Goal: Information Seeking & Learning: Learn about a topic

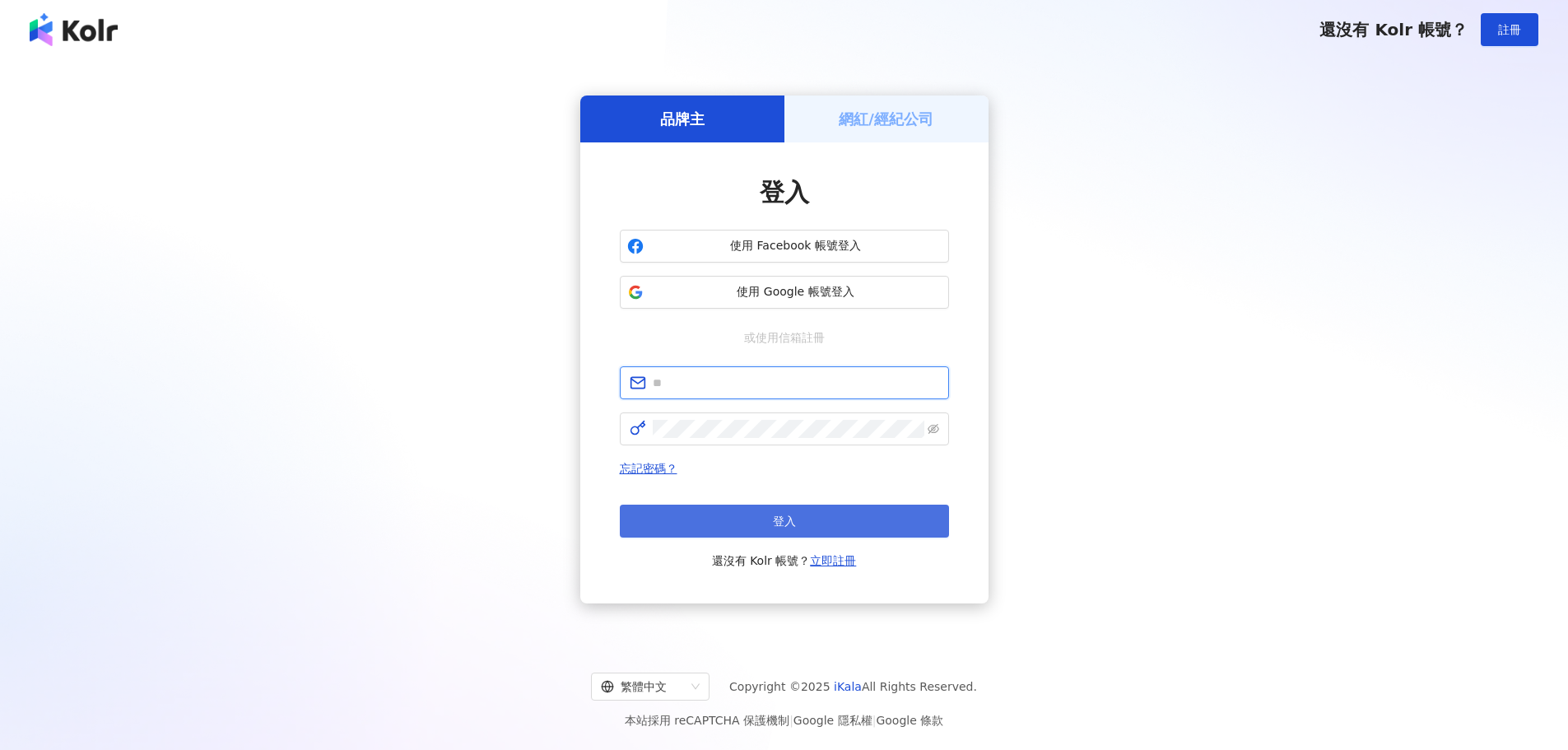
type input "**********"
click at [764, 524] on button "登入" at bounding box center [784, 521] width 330 height 33
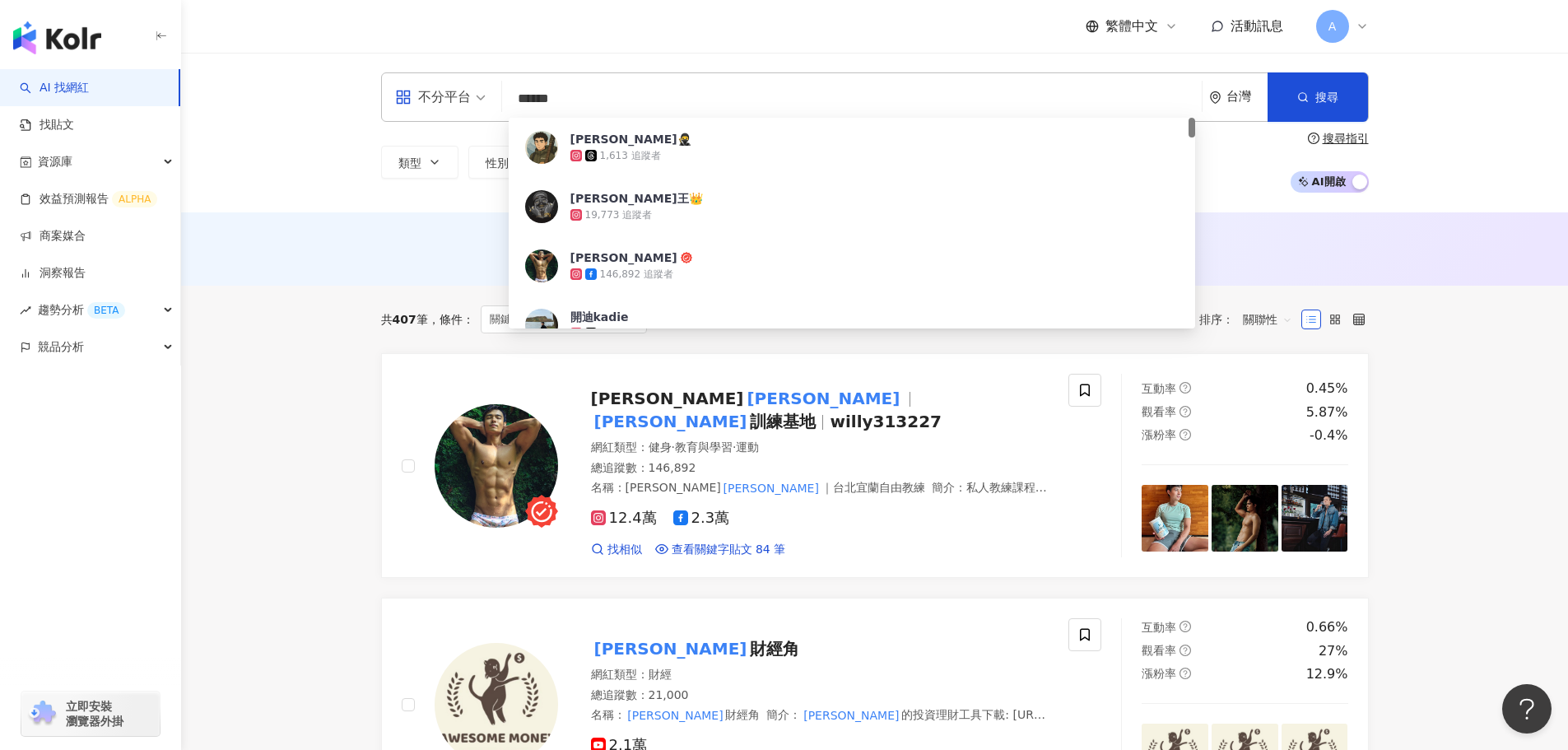
type input "*****"
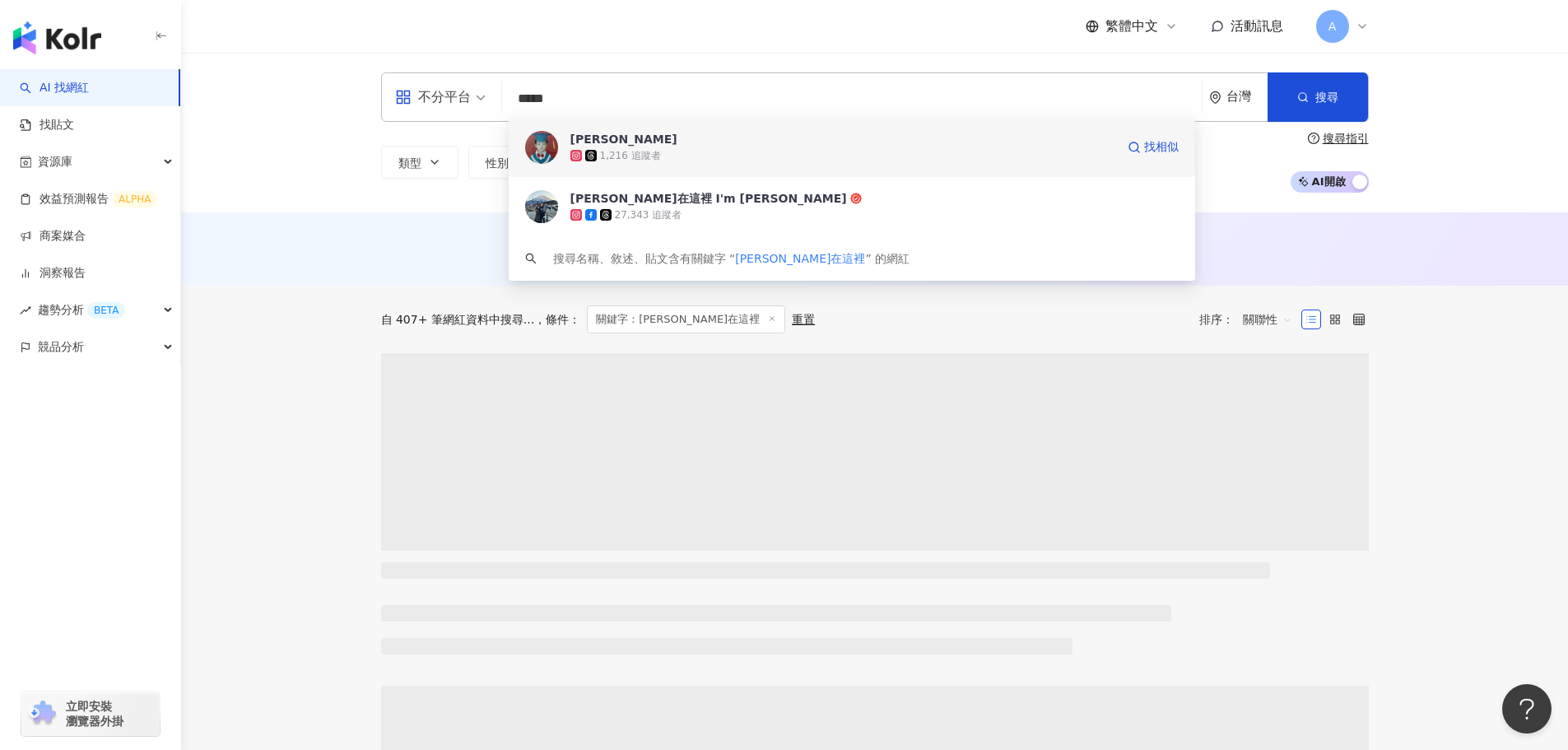
click at [706, 192] on span "威利在這裡 I'm Willie" at bounding box center [874, 198] width 608 height 16
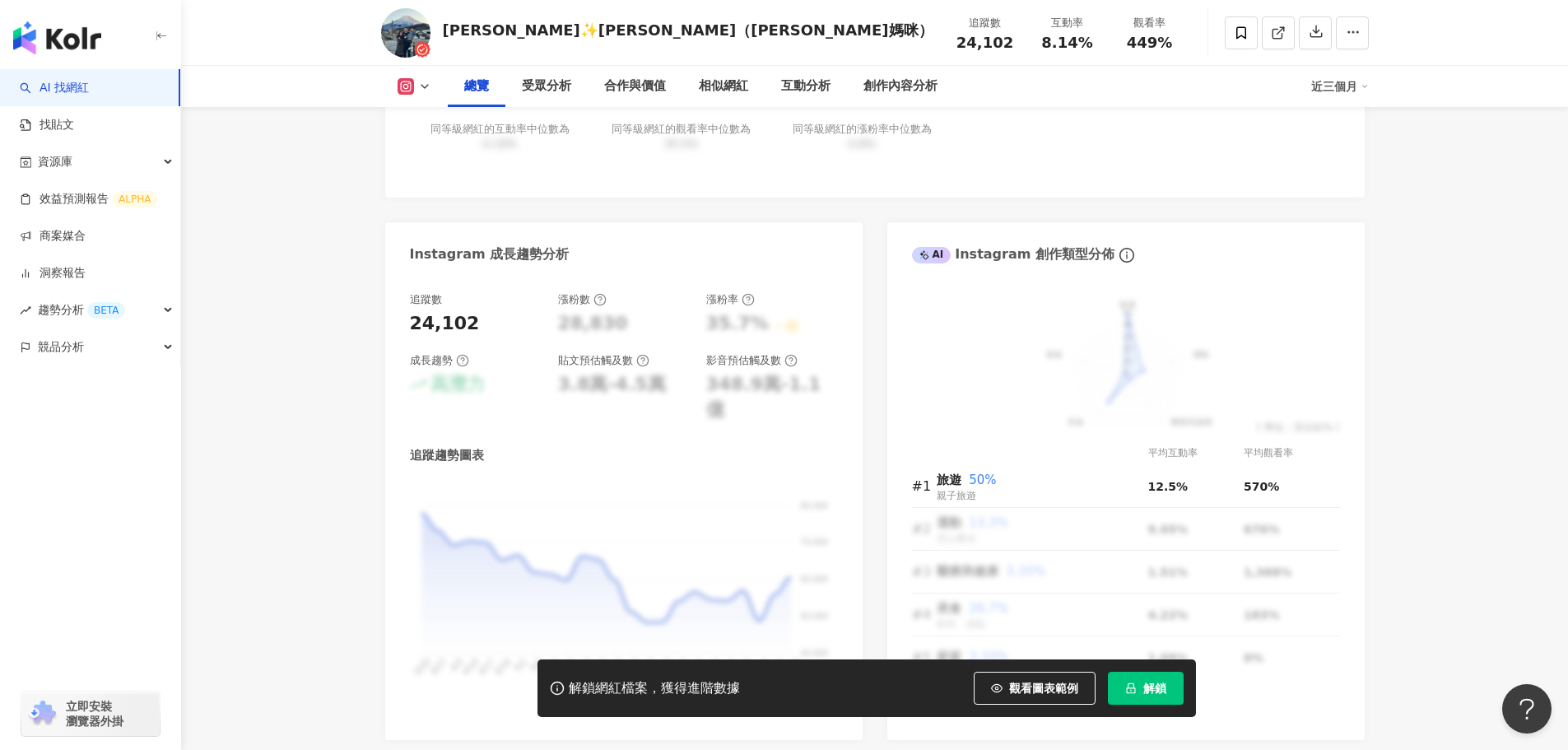
scroll to position [386, 0]
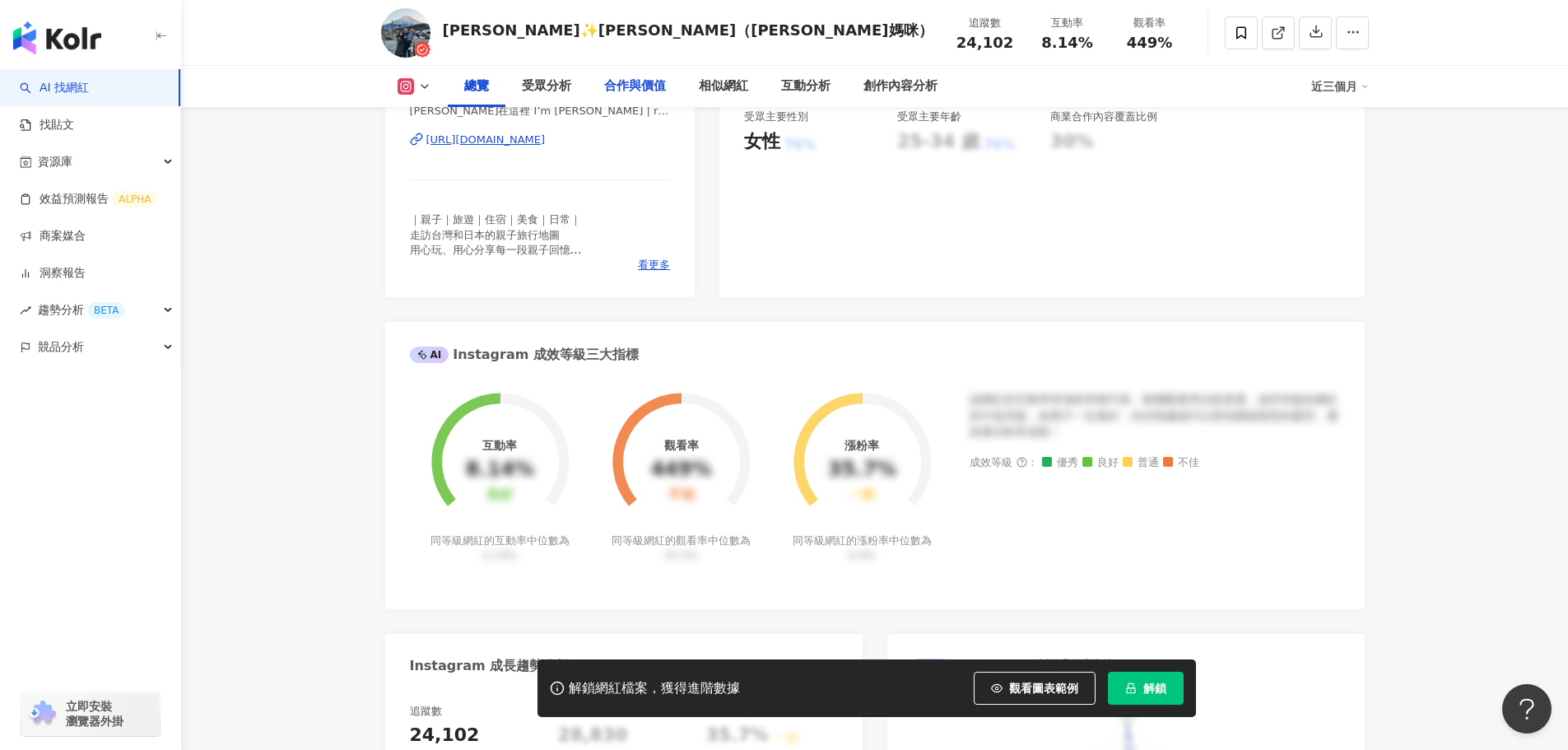
click at [625, 92] on div "合作與價值" at bounding box center [636, 86] width 62 height 20
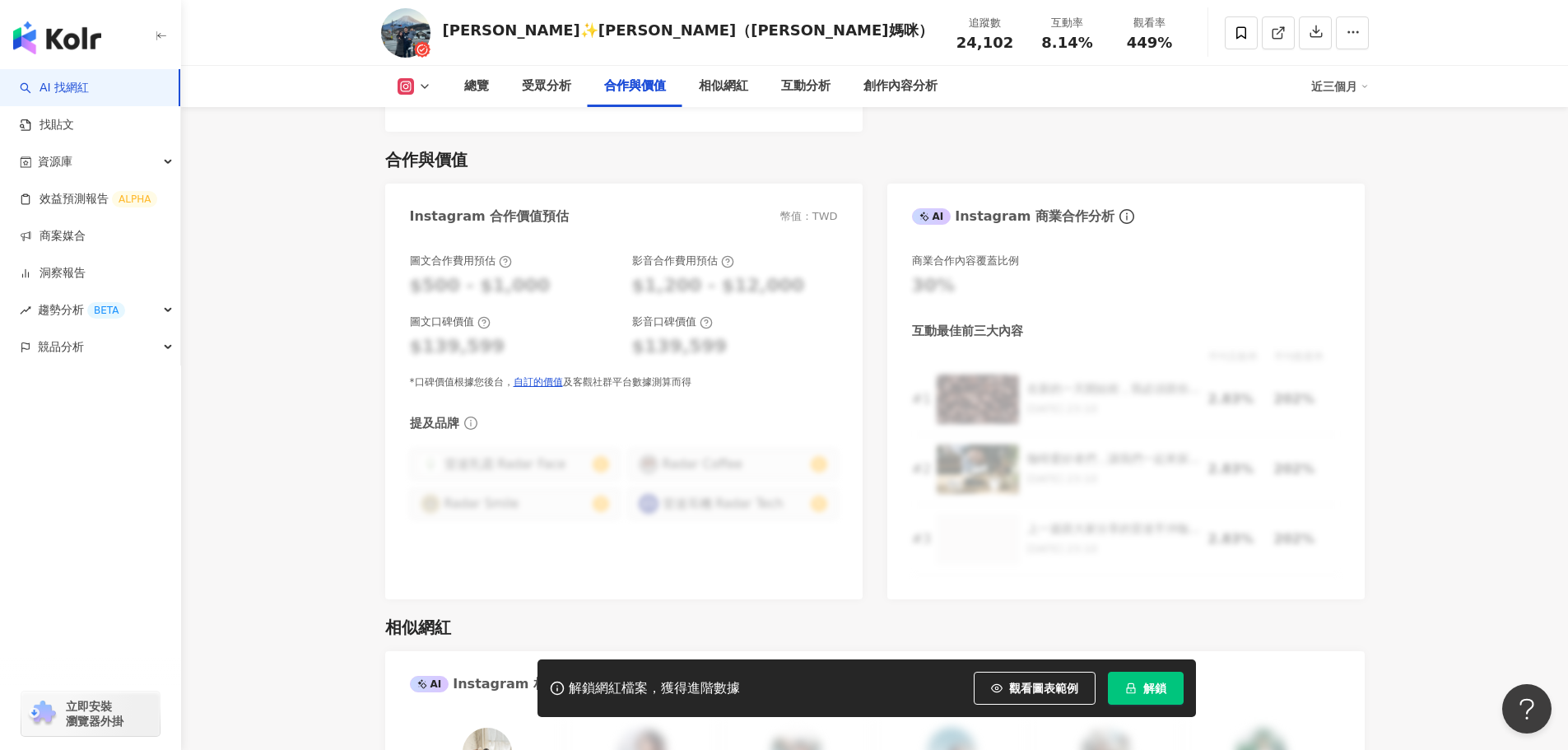
drag, startPoint x: 1134, startPoint y: 691, endPoint x: 1136, endPoint y: 729, distance: 38.1
click at [1136, 729] on div "總覽 最後更新日期：[DATE] 近三個月 Instagram 網紅基本資料 性別 女 主要語言 繁體中文 98.7% 網紅類型 登山攀岩 · 親子旅遊 · …" at bounding box center [875, 668] width 1054 height 5395
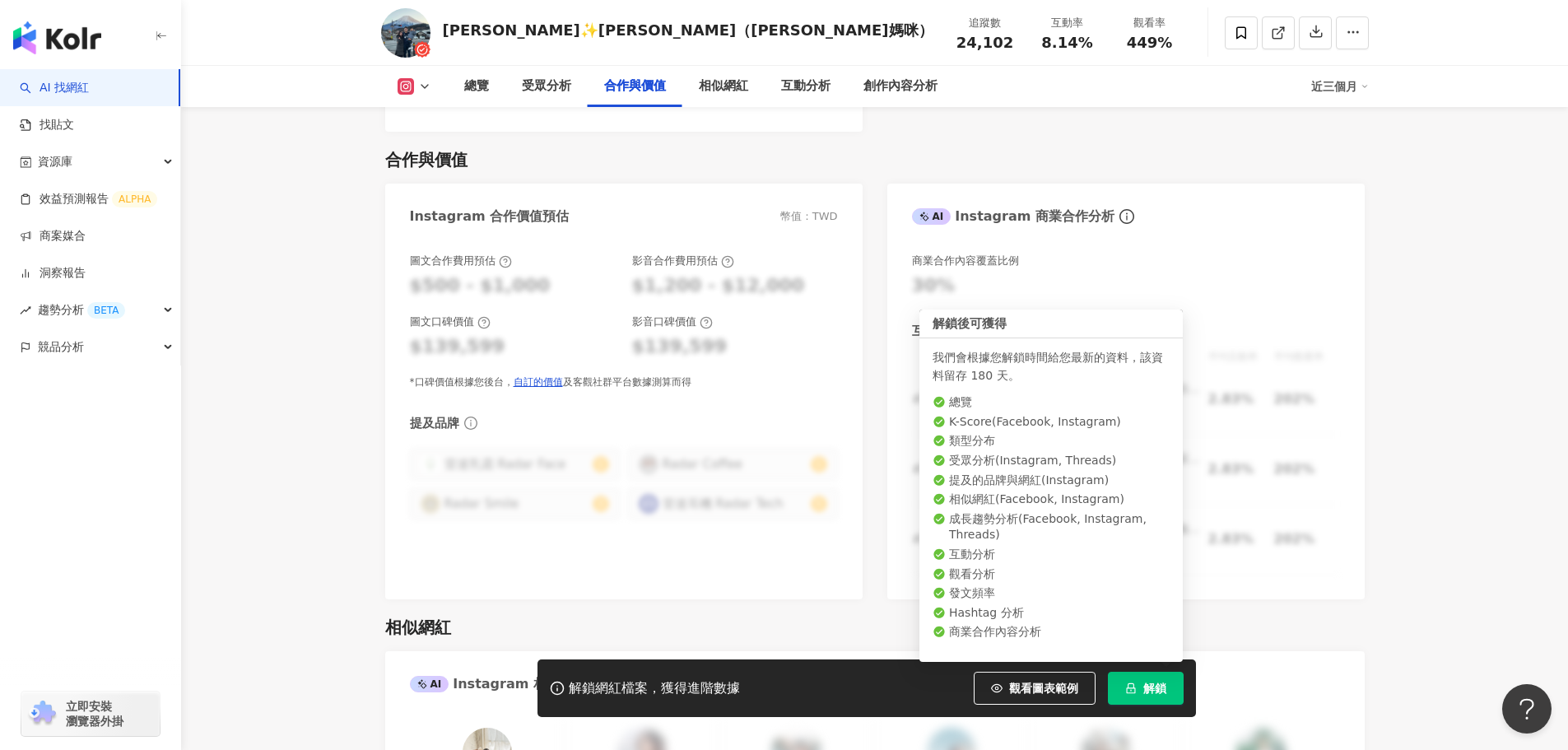
click at [1149, 676] on button "解鎖" at bounding box center [1146, 688] width 75 height 33
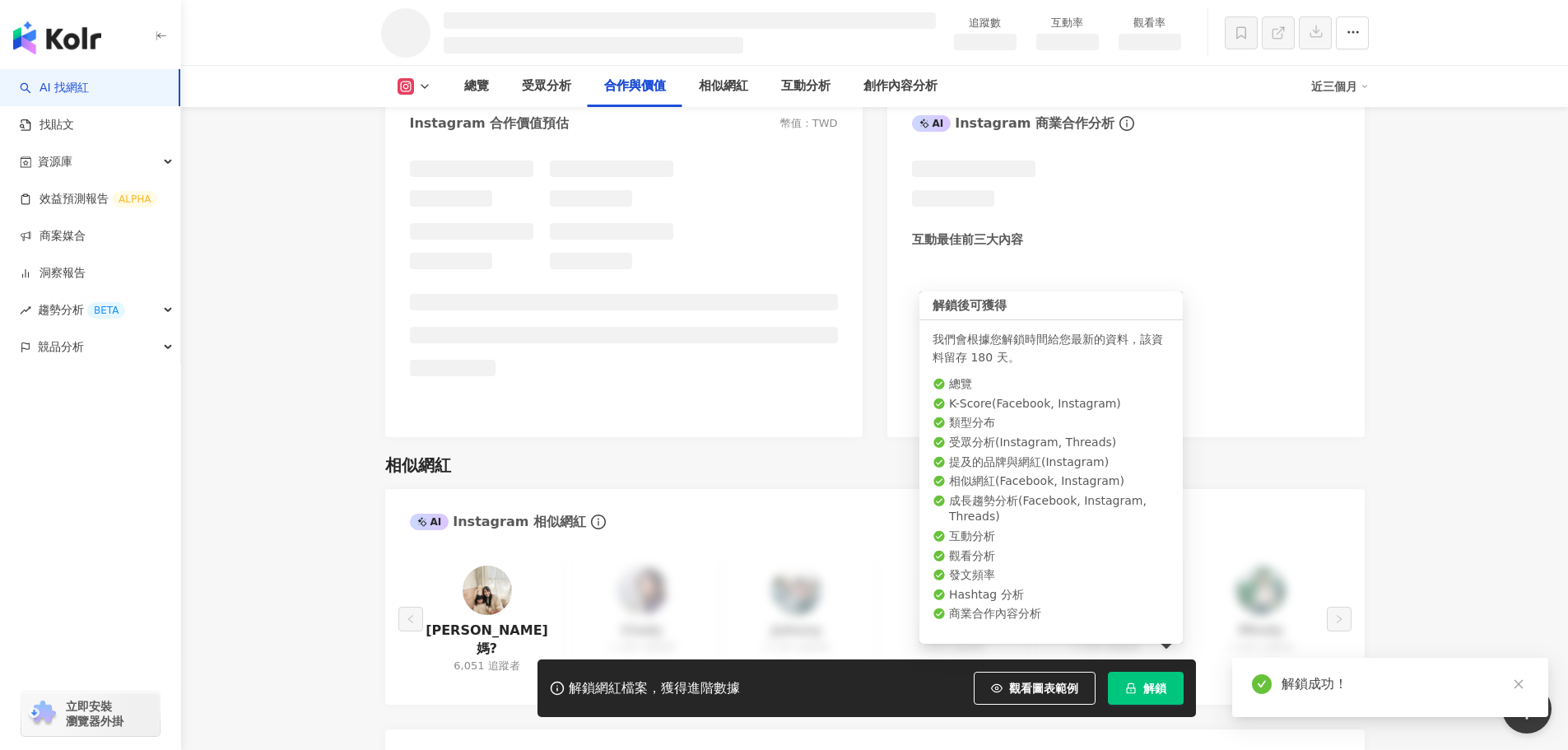
scroll to position [1910, 0]
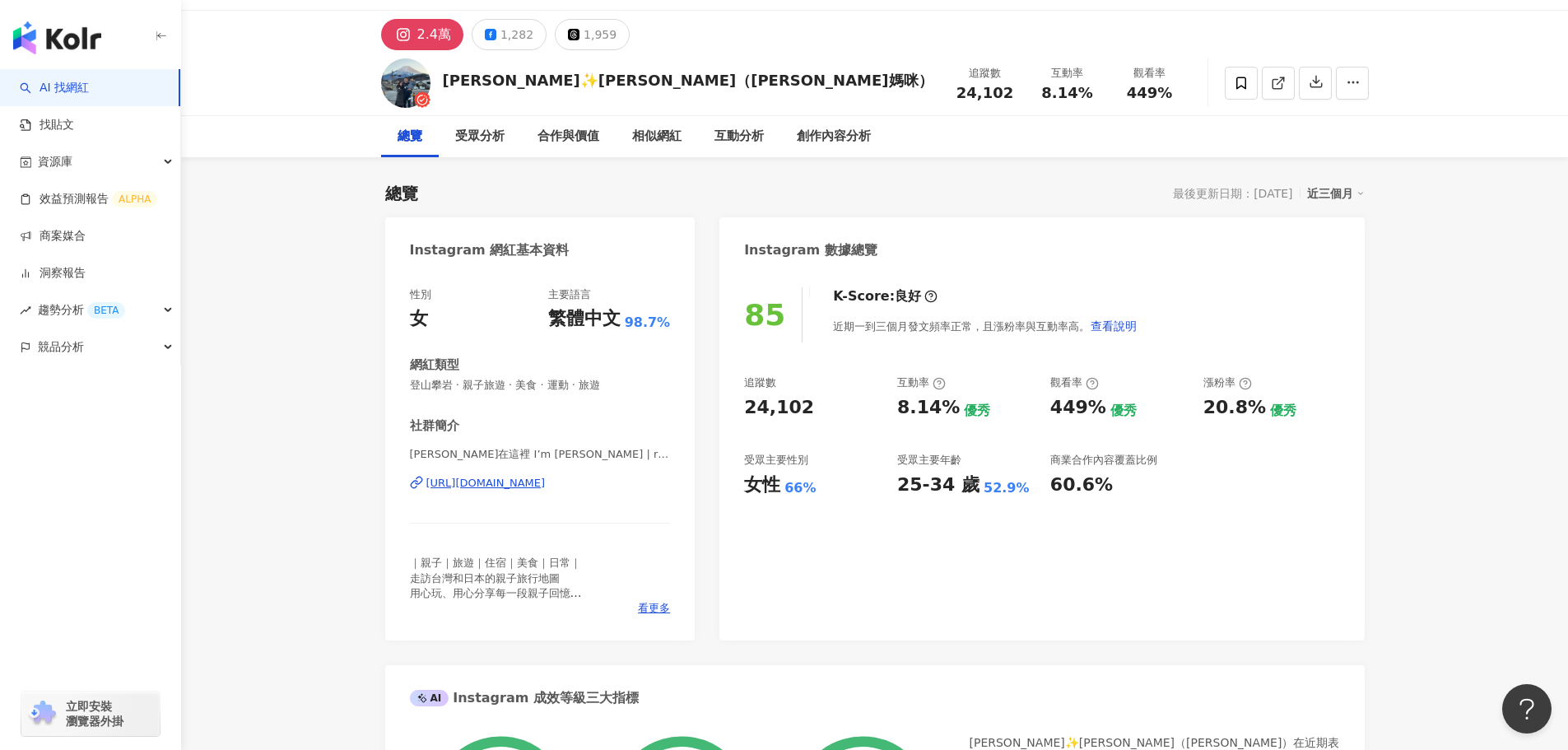
scroll to position [5, 0]
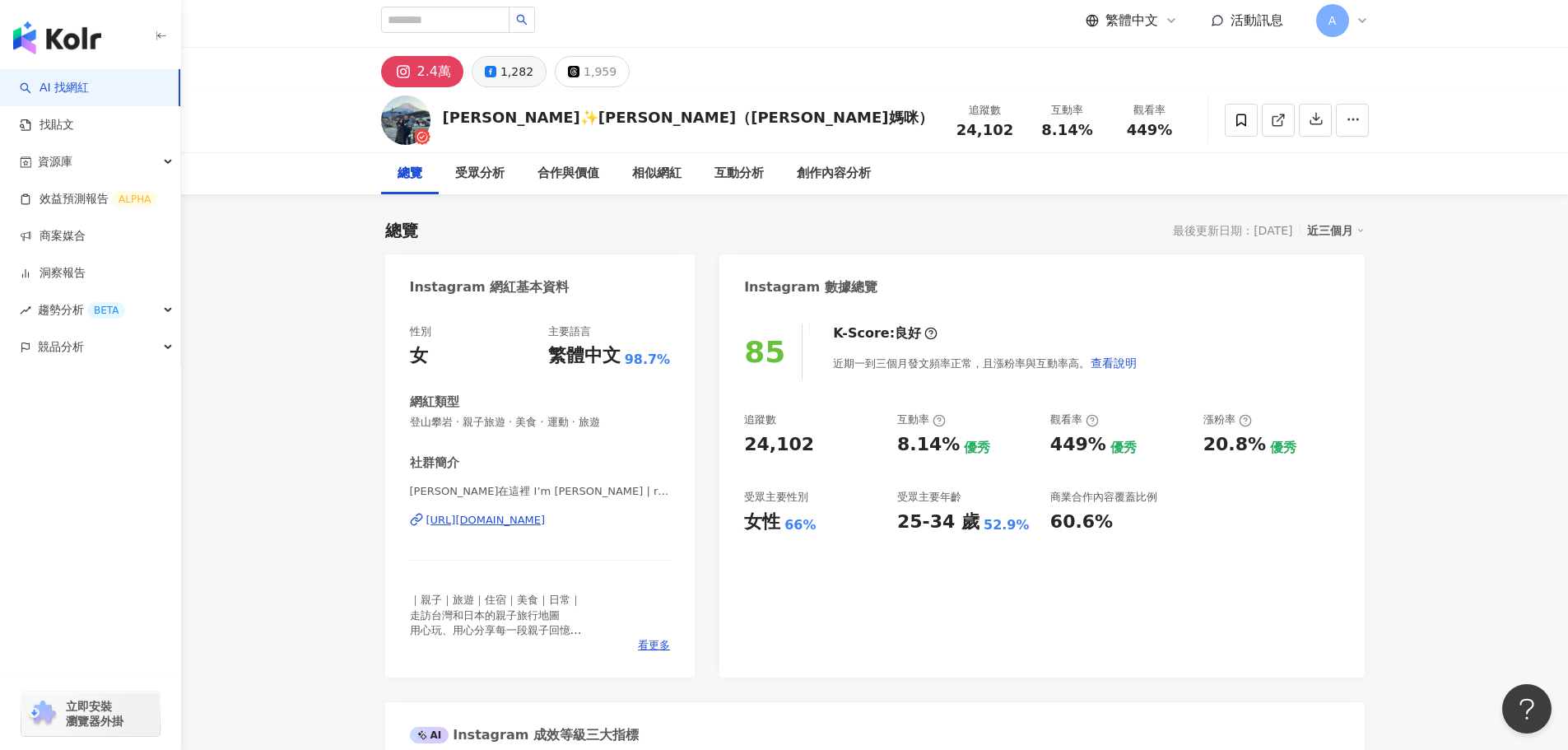
click at [488, 67] on icon at bounding box center [490, 72] width 12 height 12
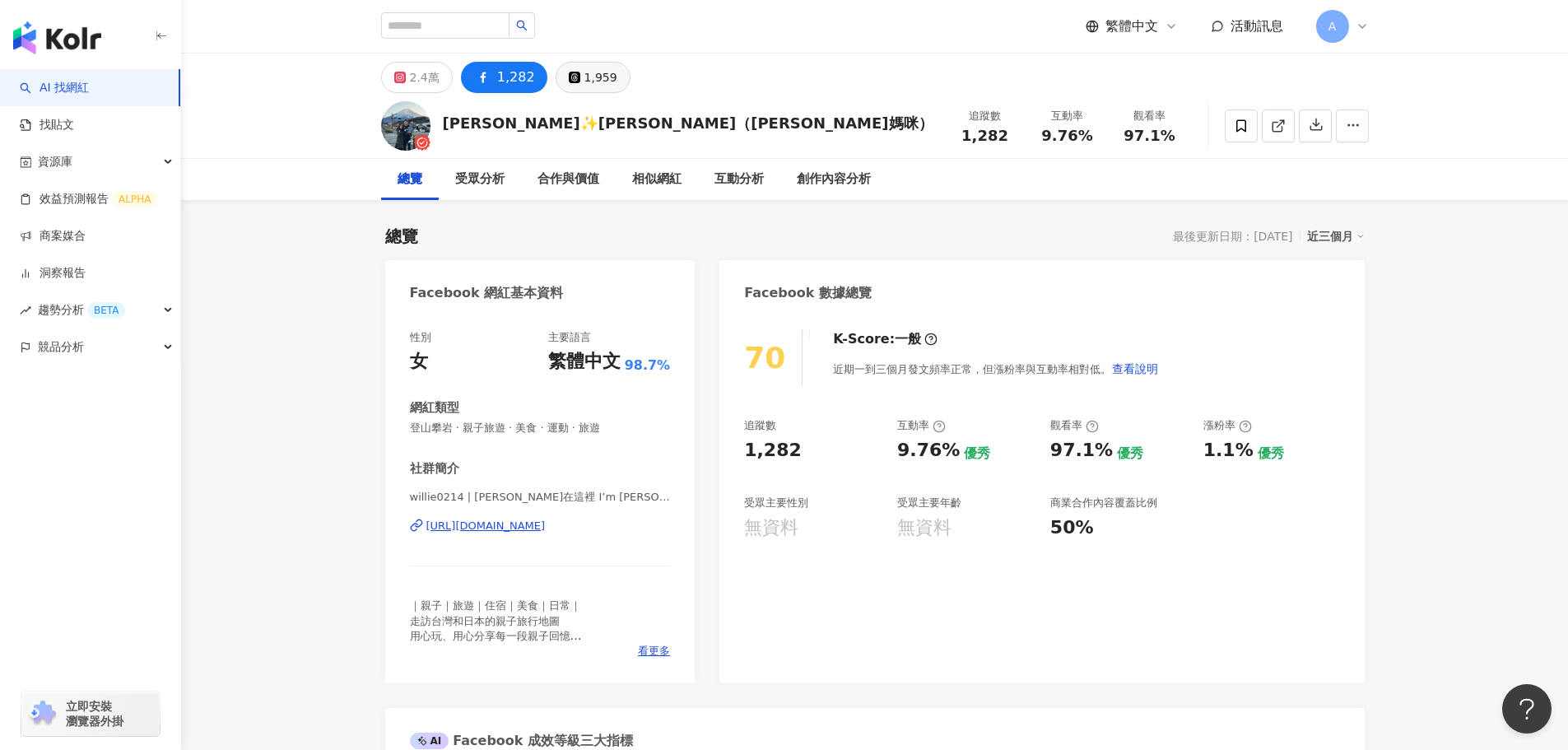
click at [580, 89] on button "1,959" at bounding box center [593, 77] width 75 height 31
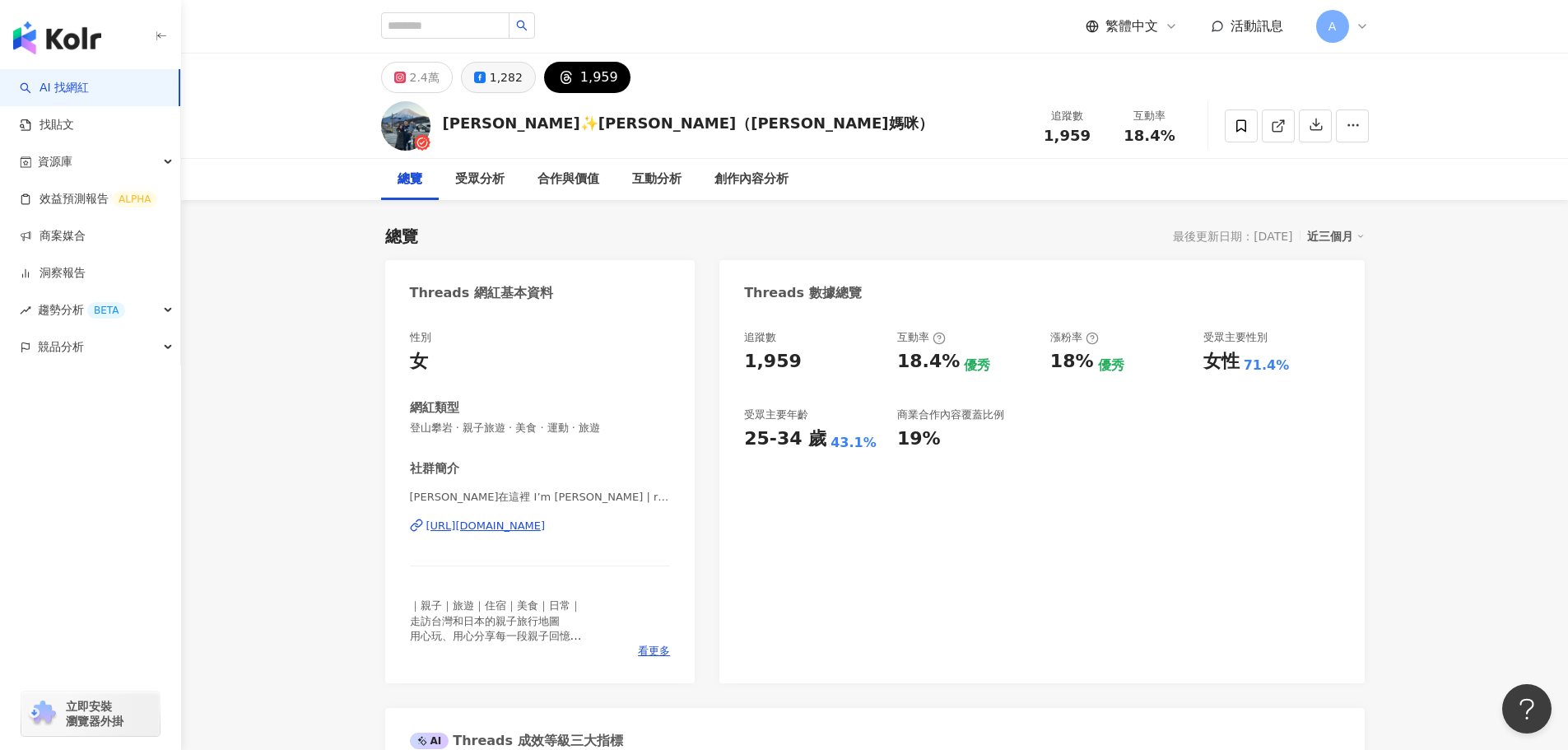
click at [493, 74] on div "1,282" at bounding box center [507, 77] width 33 height 23
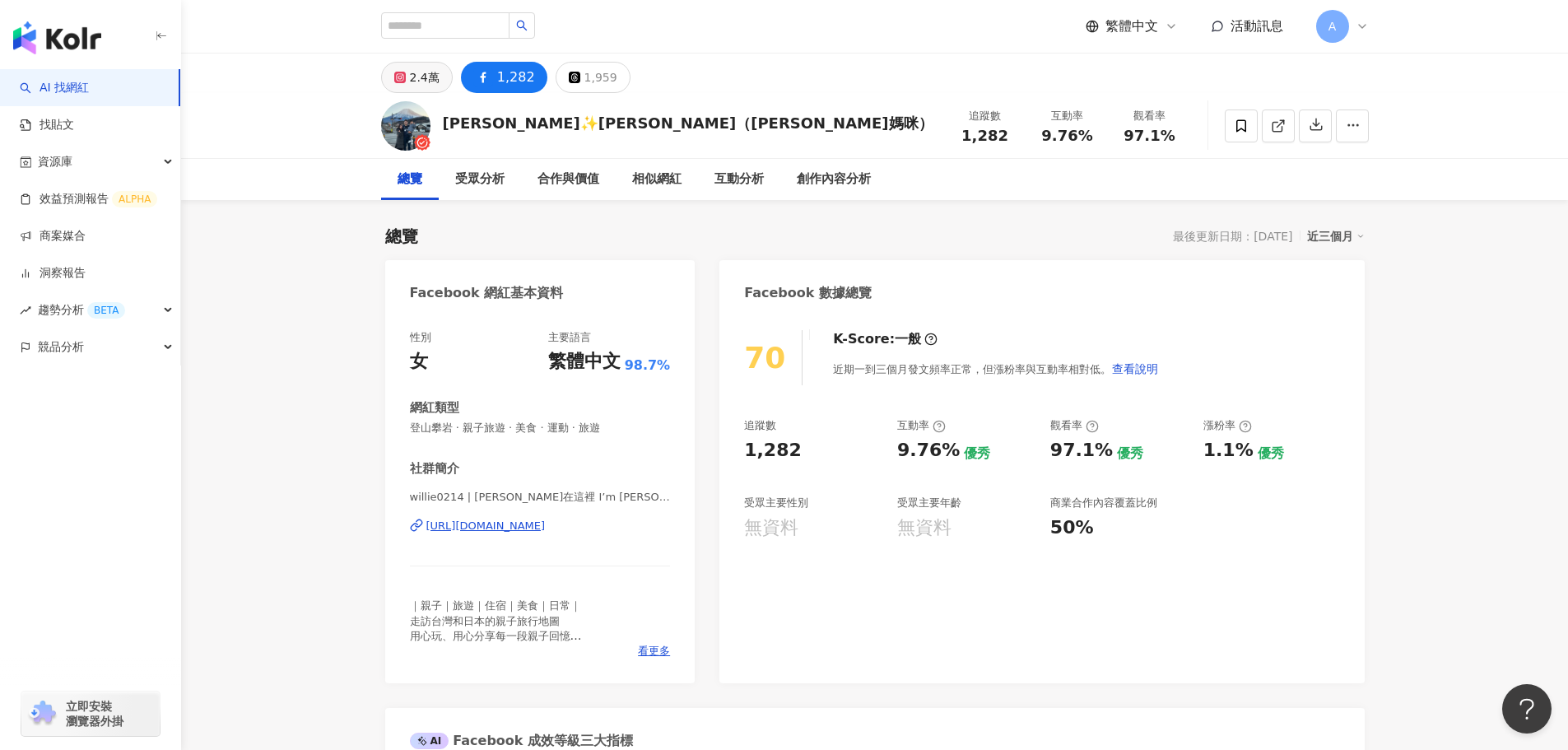
click at [428, 84] on div "2.4萬" at bounding box center [425, 77] width 30 height 23
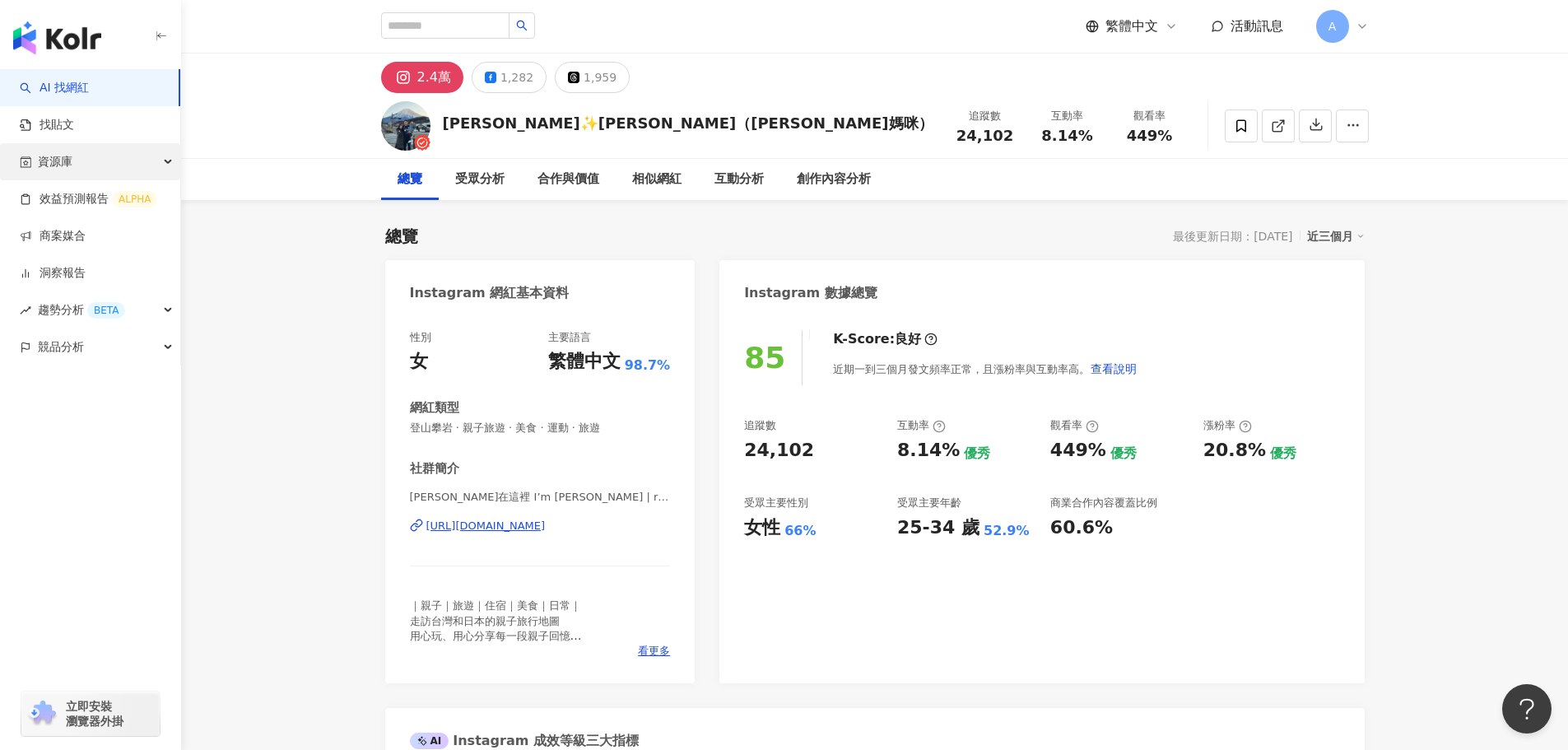
click at [131, 156] on div "資源庫" at bounding box center [90, 162] width 181 height 37
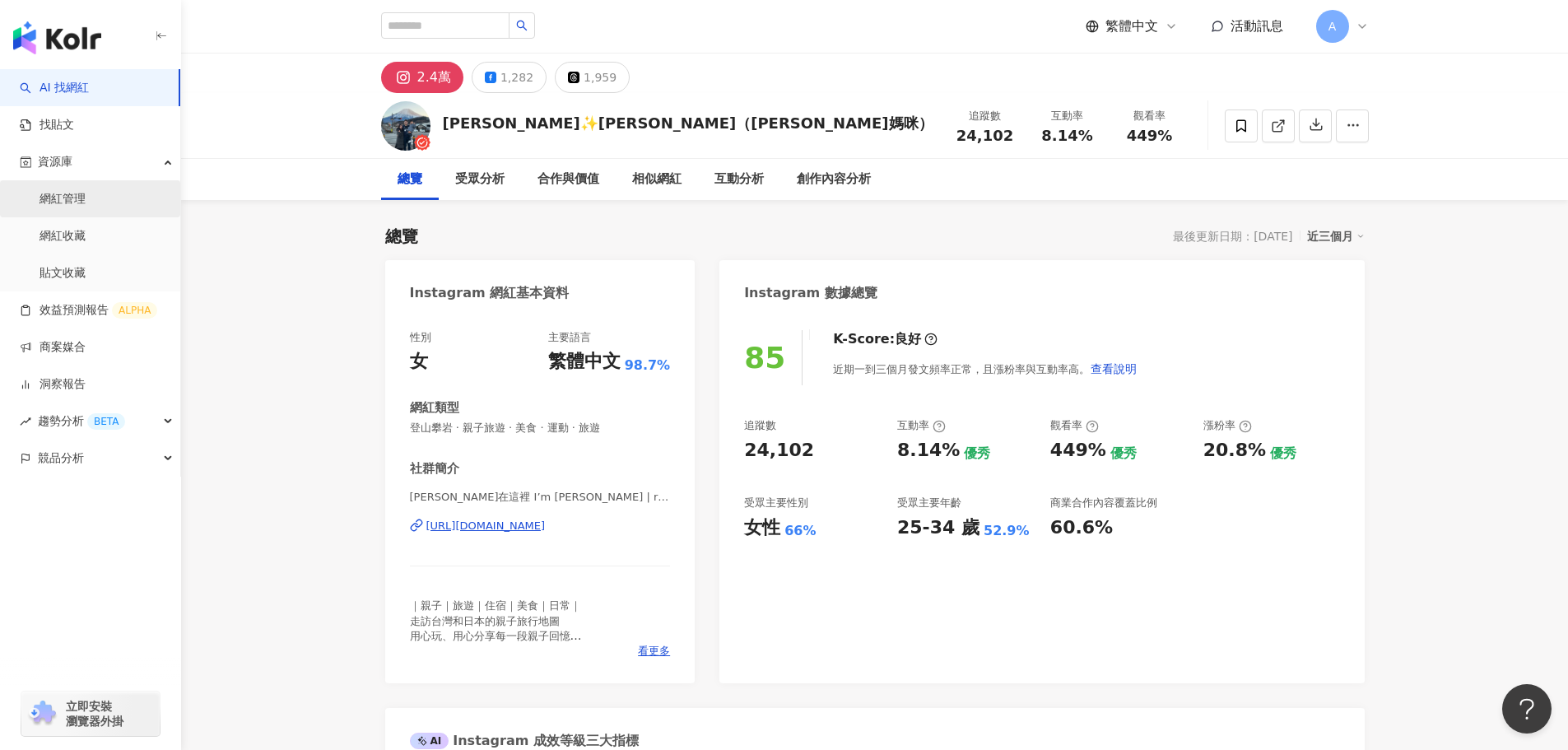
click at [85, 203] on link "網紅管理" at bounding box center [63, 199] width 46 height 16
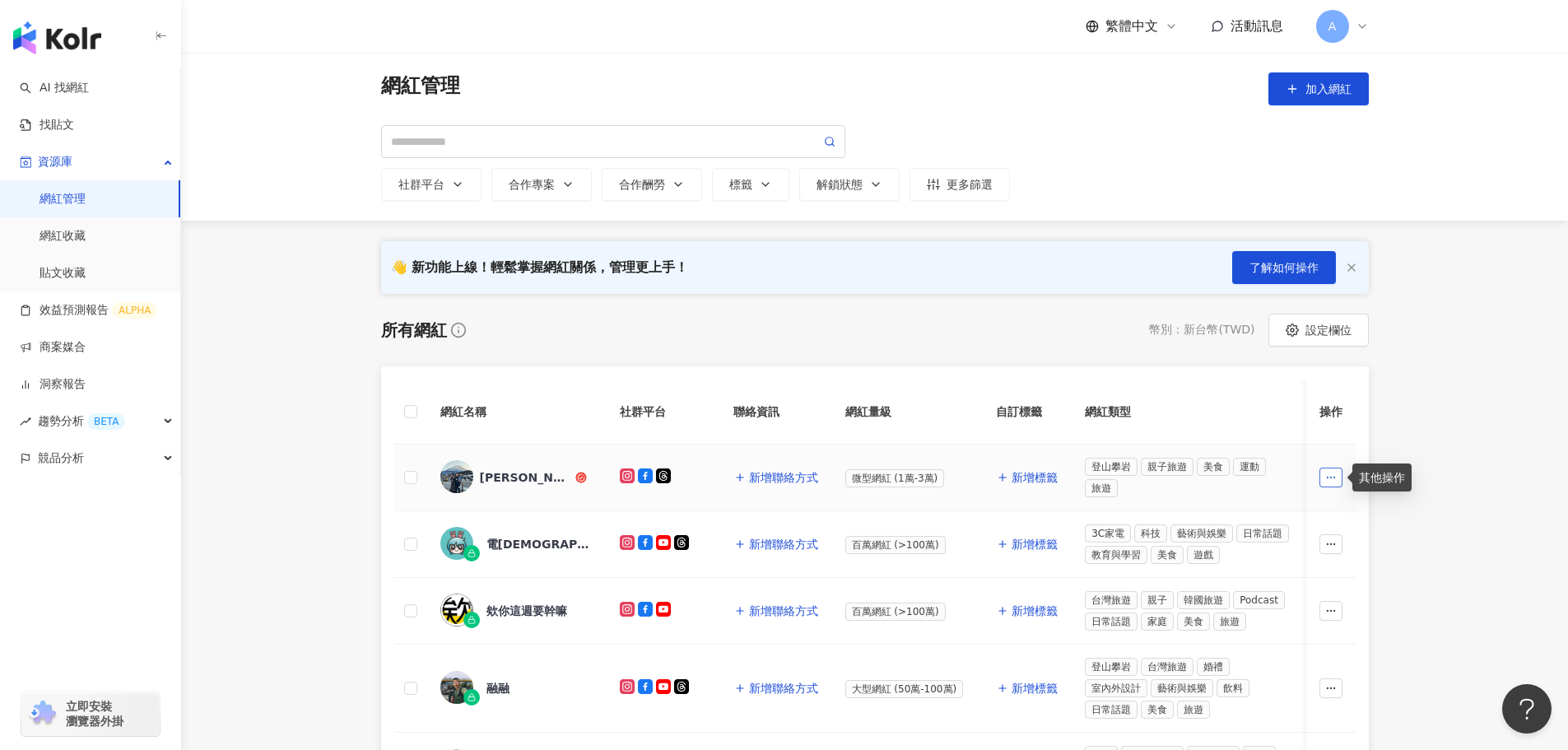
click at [1332, 477] on icon "button" at bounding box center [1331, 478] width 12 height 12
click at [1317, 613] on span "移除網紅管理" at bounding box center [1294, 617] width 69 height 14
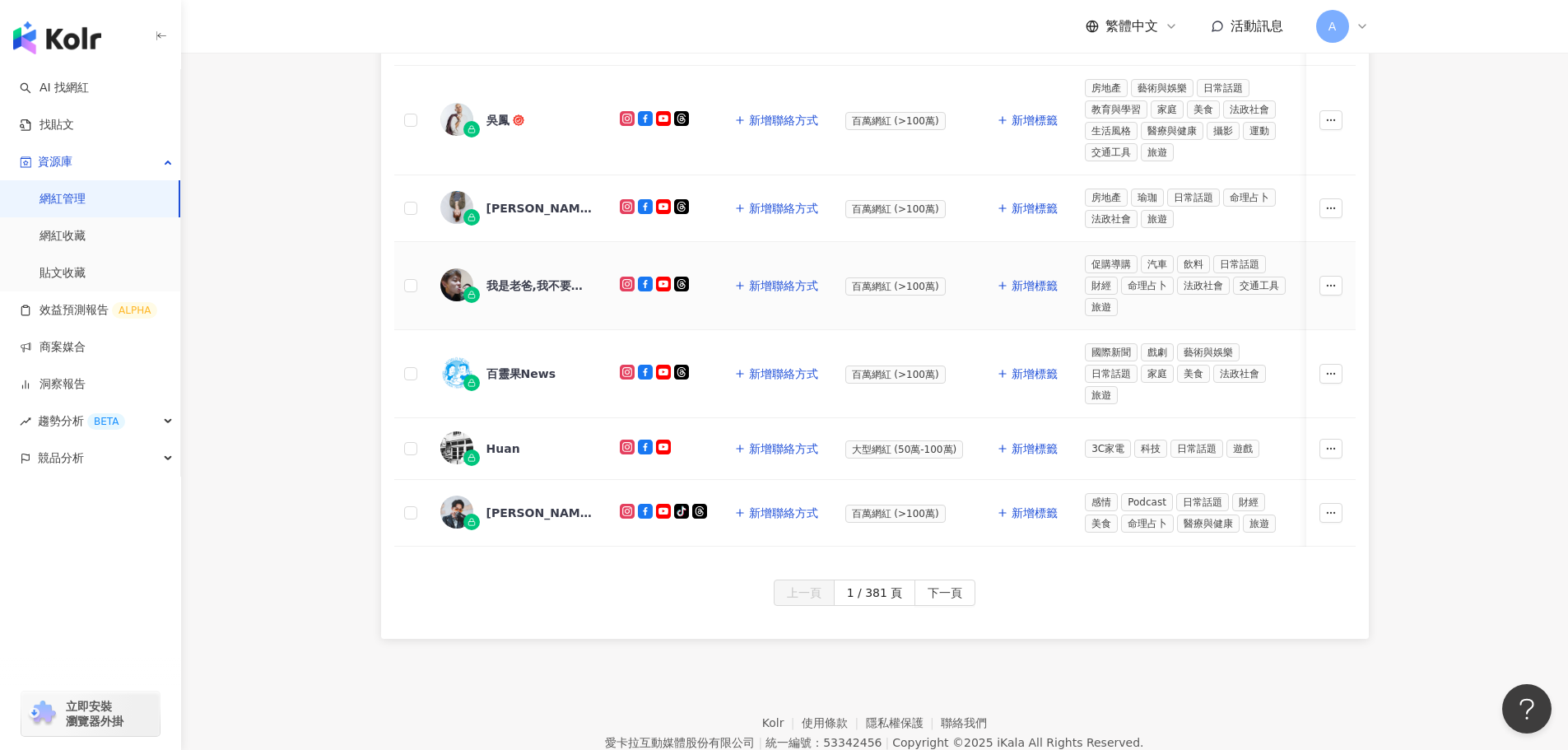
scroll to position [824, 0]
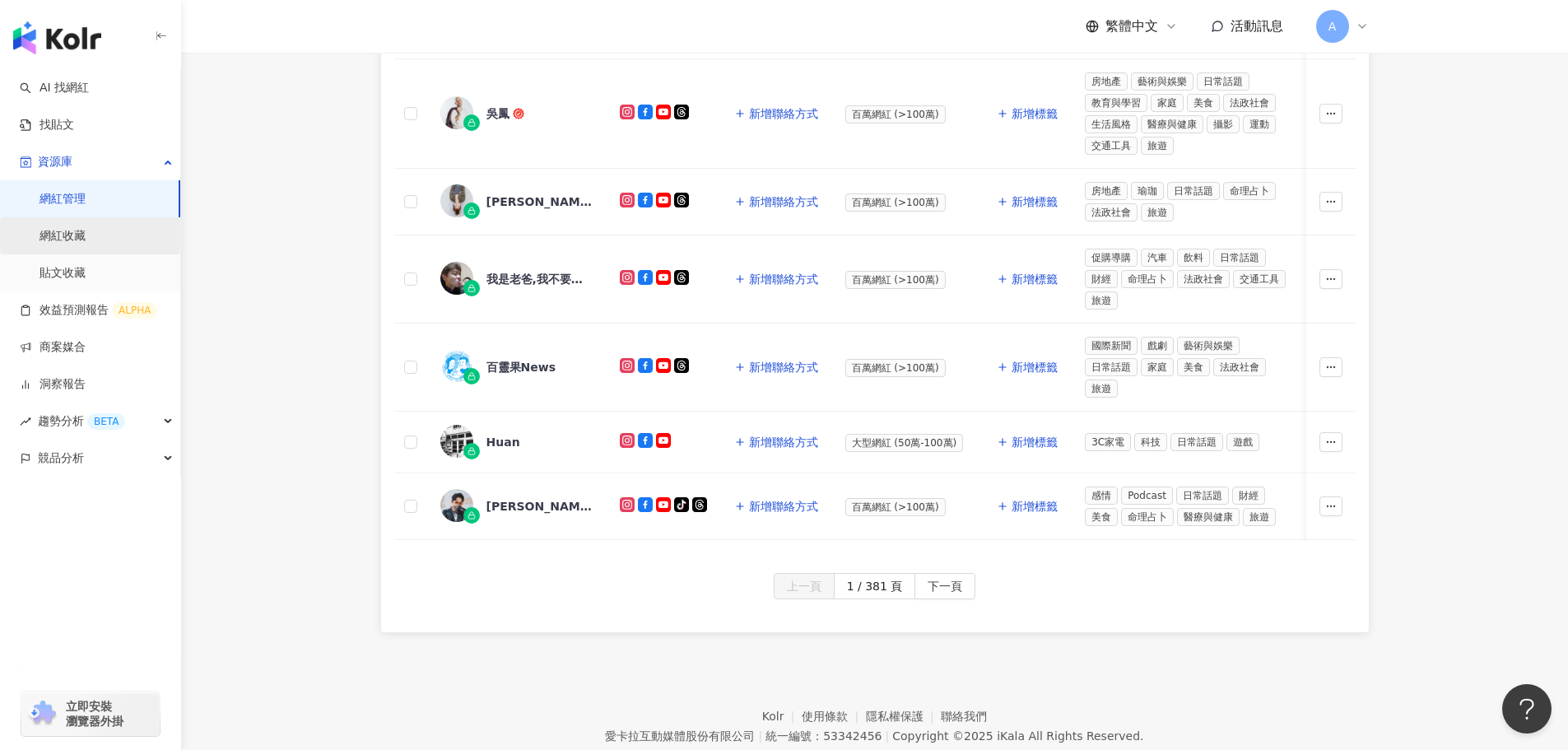
click at [53, 232] on link "網紅收藏" at bounding box center [63, 236] width 46 height 16
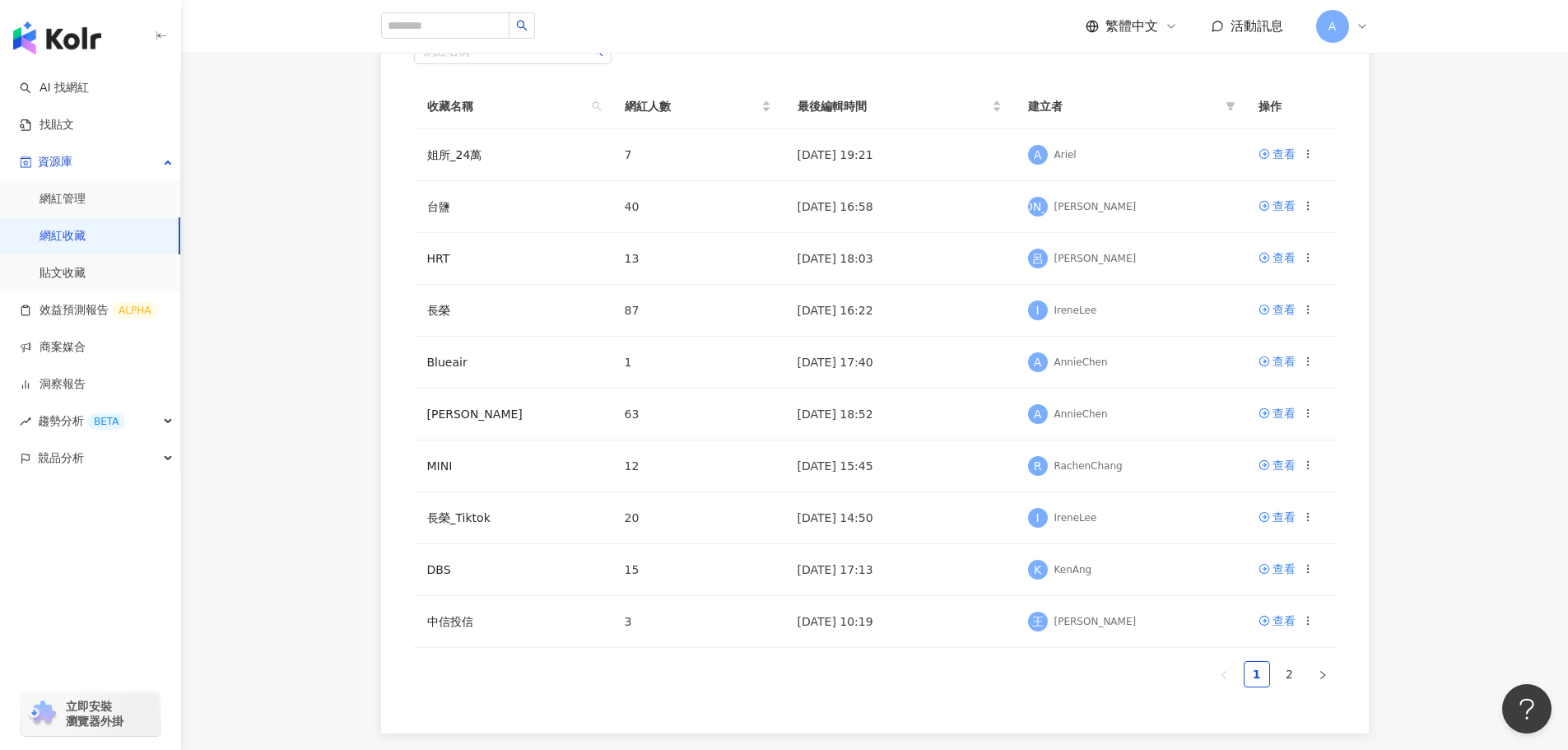
scroll to position [247, 0]
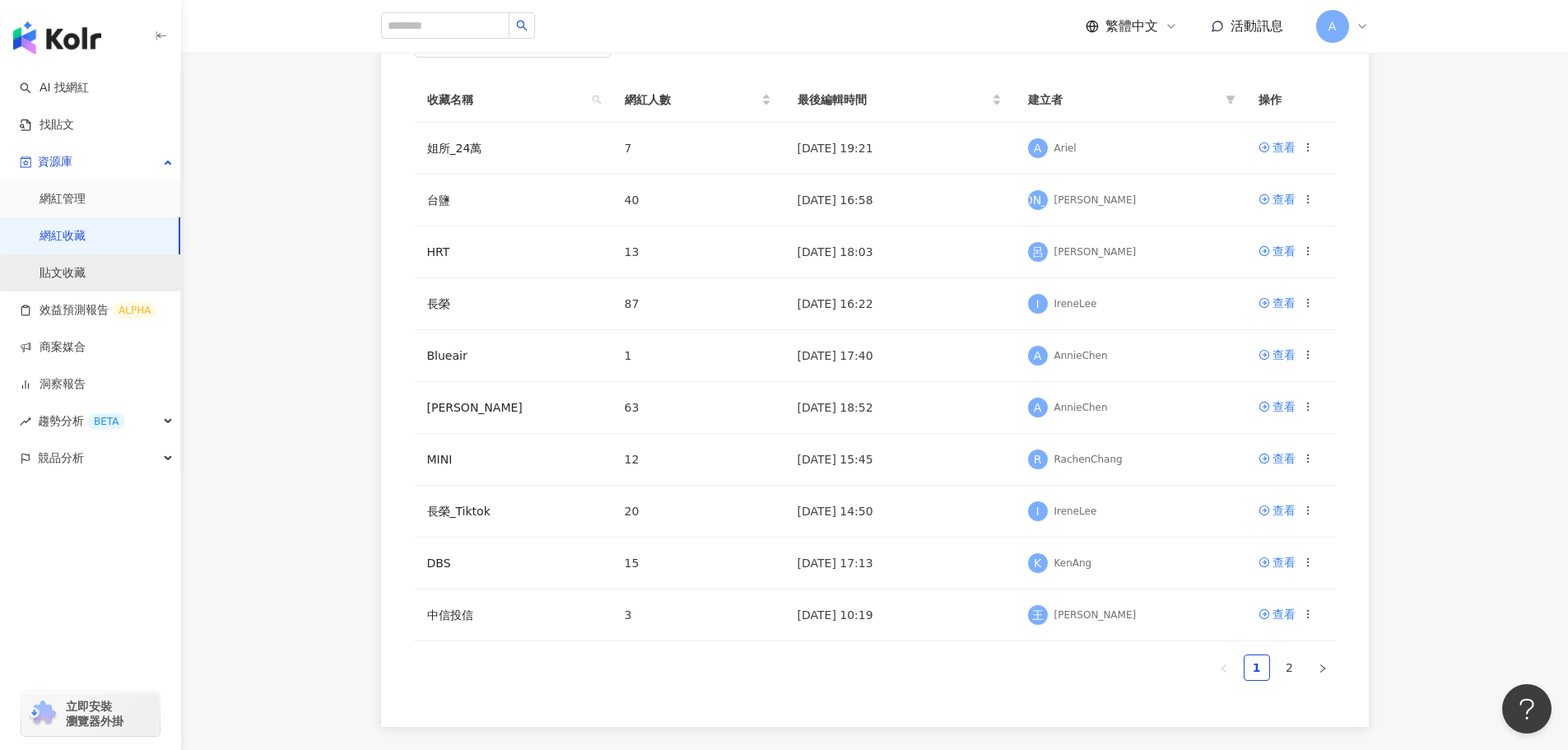
click at [74, 279] on link "貼文收藏" at bounding box center [63, 273] width 46 height 16
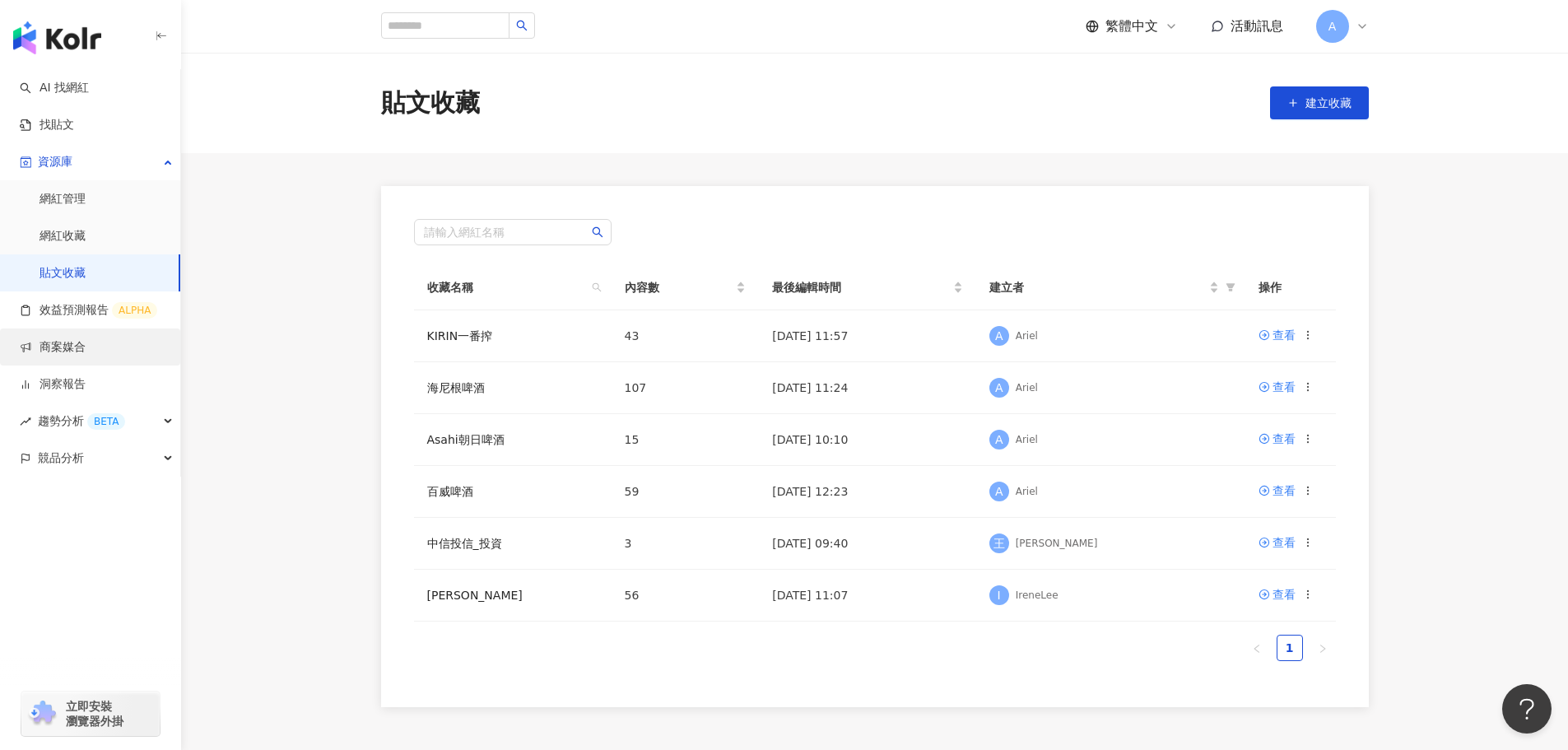
click at [63, 346] on link "商案媒合" at bounding box center [53, 348] width 66 height 16
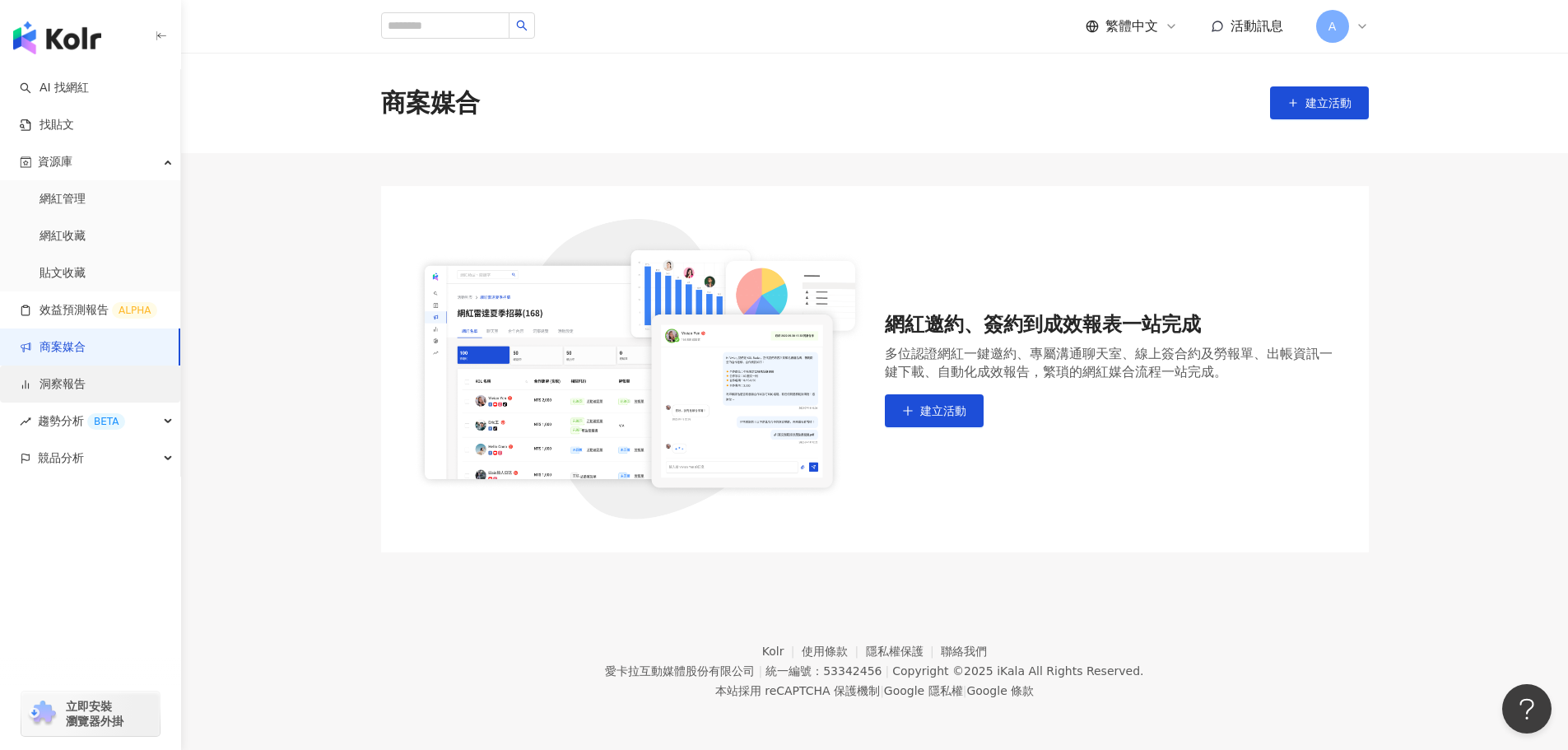
click at [66, 376] on link "洞察報告" at bounding box center [53, 384] width 66 height 16
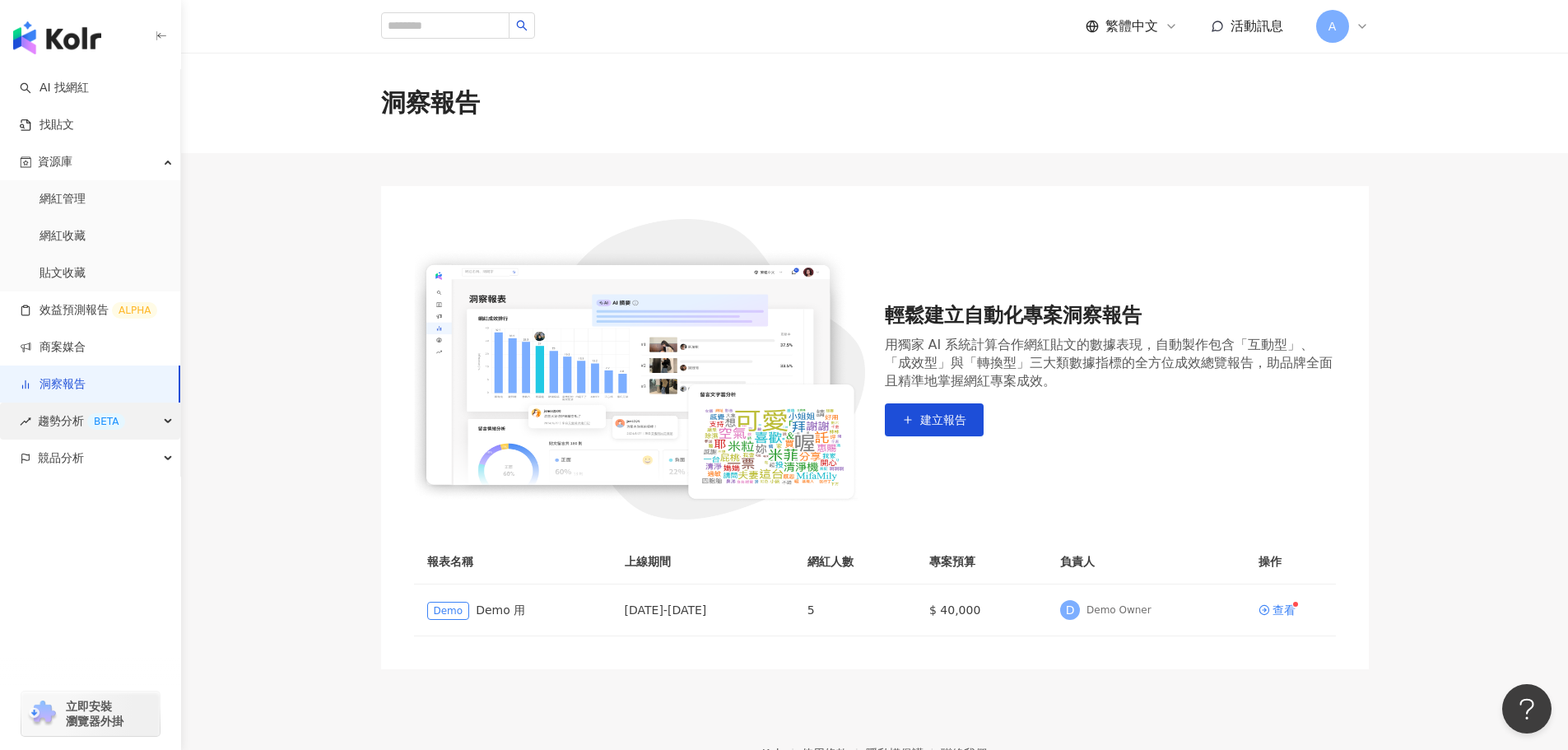
click at [167, 433] on div "趨勢分析 BETA" at bounding box center [90, 420] width 181 height 37
click at [141, 567] on div "競品分析" at bounding box center [90, 569] width 181 height 37
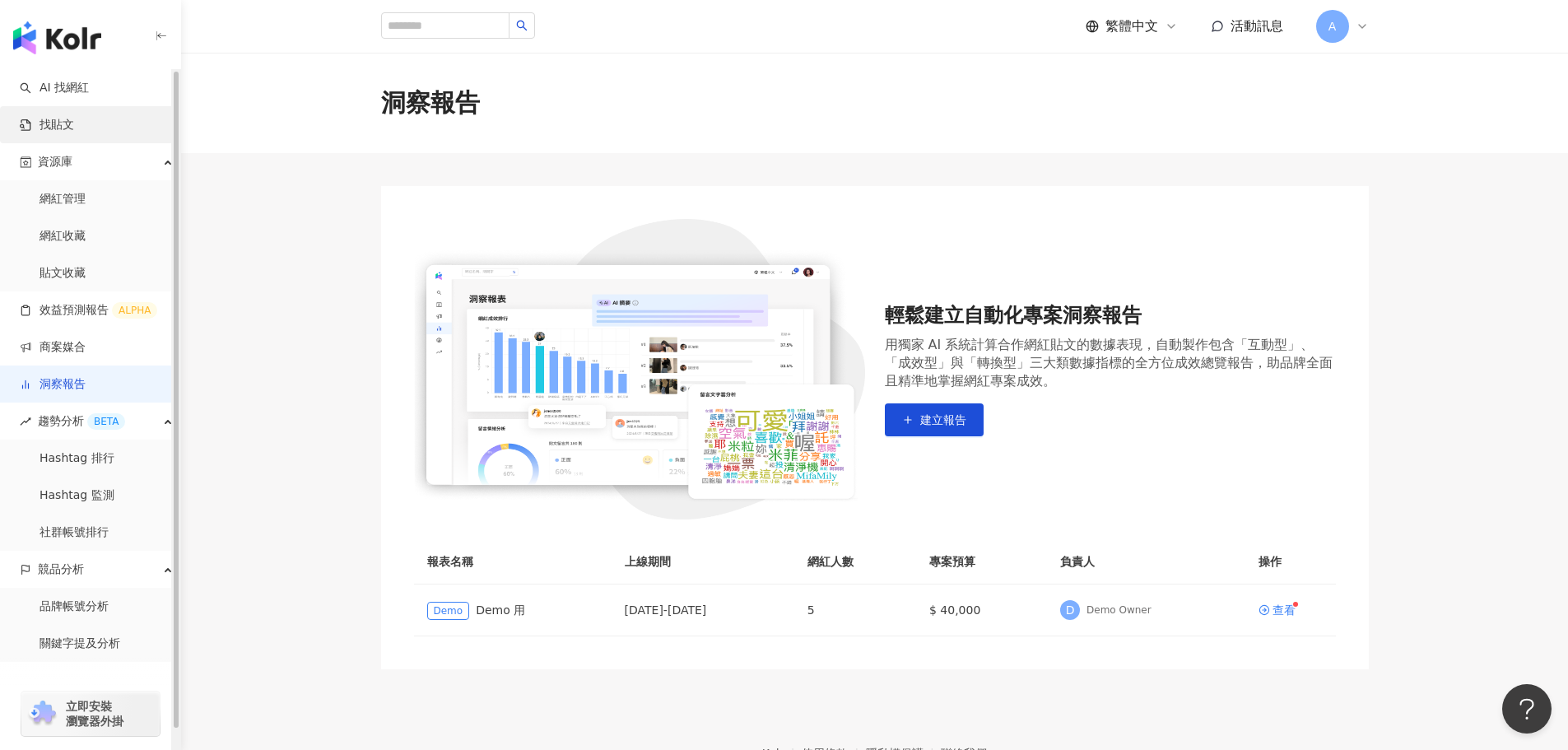
click at [74, 127] on link "找貼文" at bounding box center [47, 125] width 54 height 16
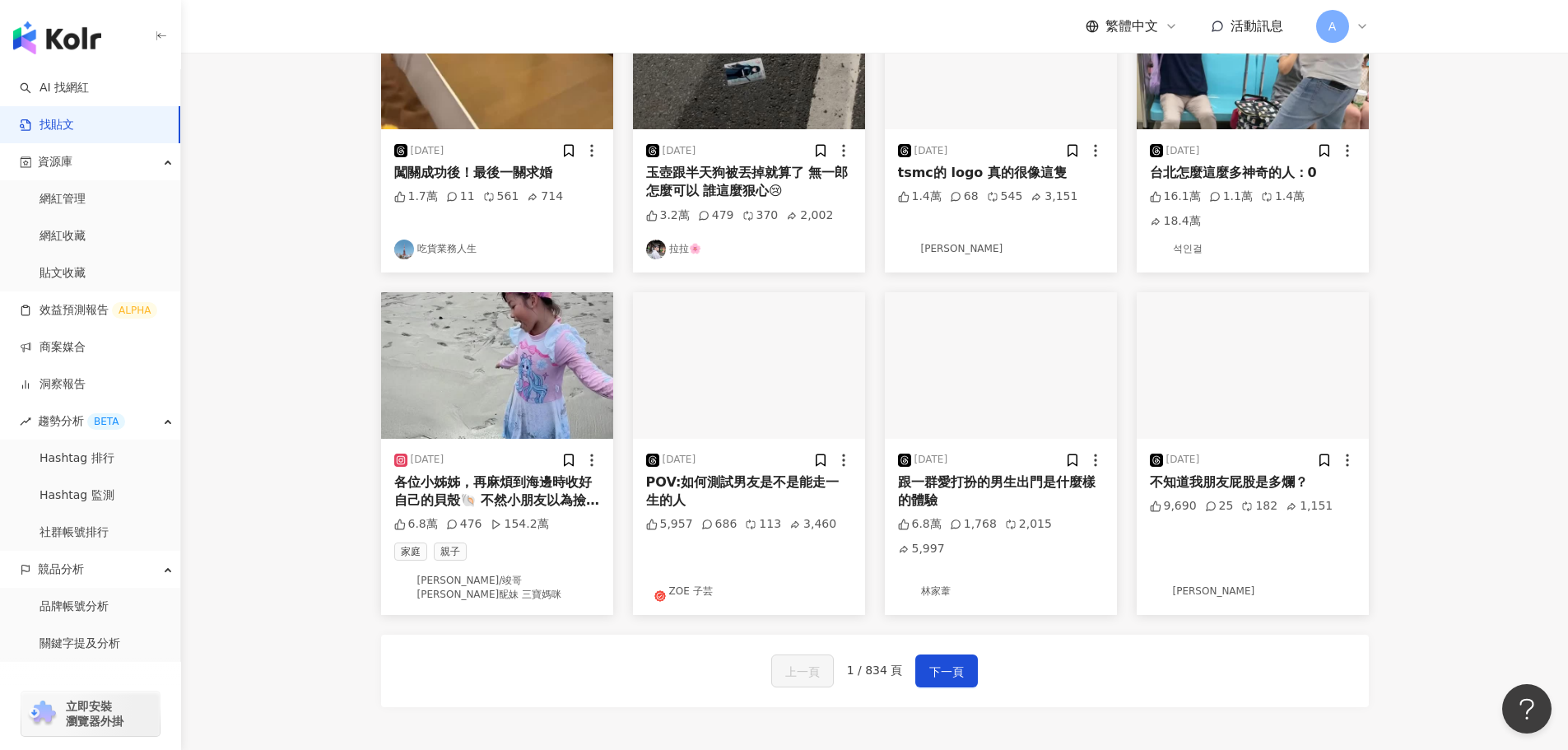
scroll to position [769, 0]
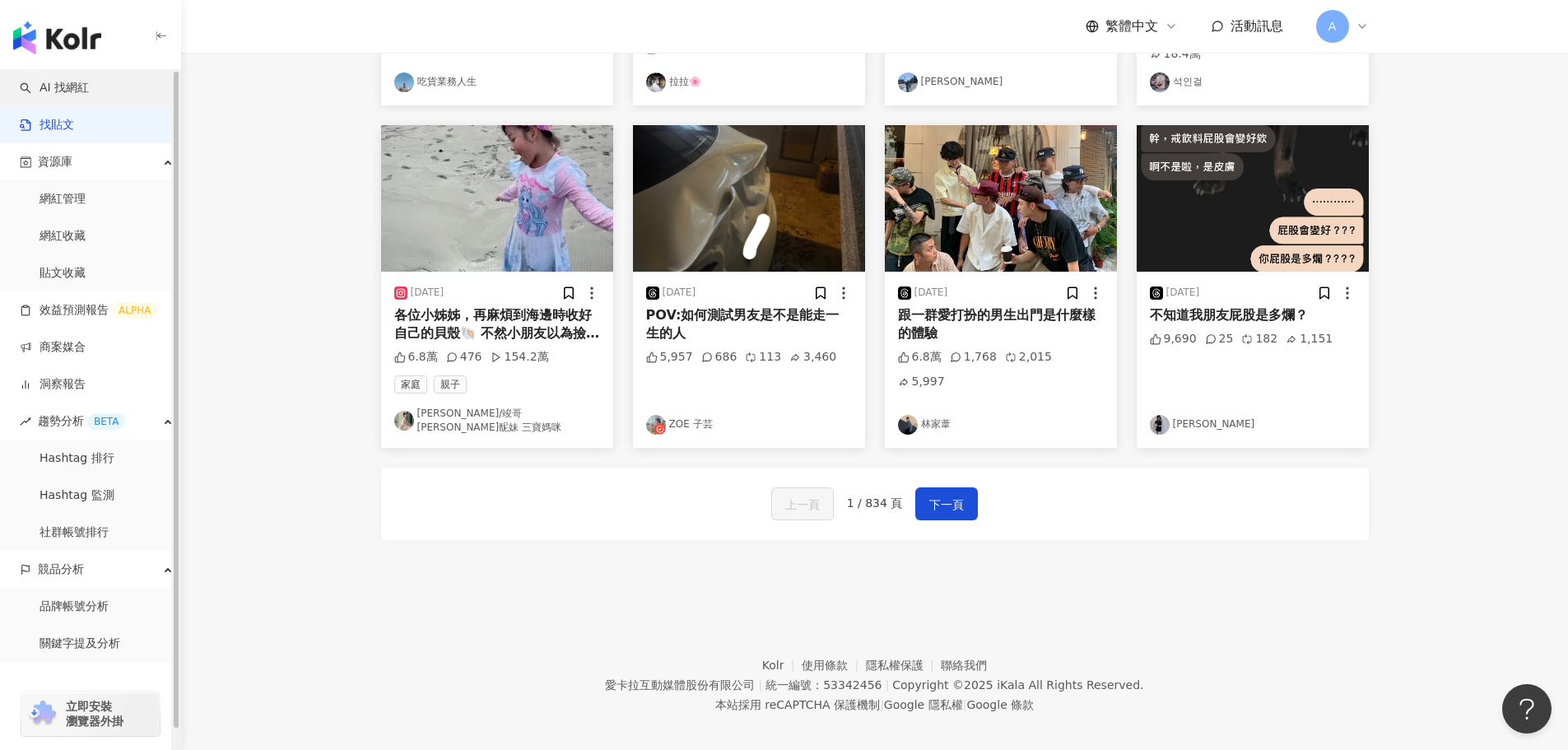
click at [79, 89] on link "AI 找網紅" at bounding box center [54, 88] width 69 height 16
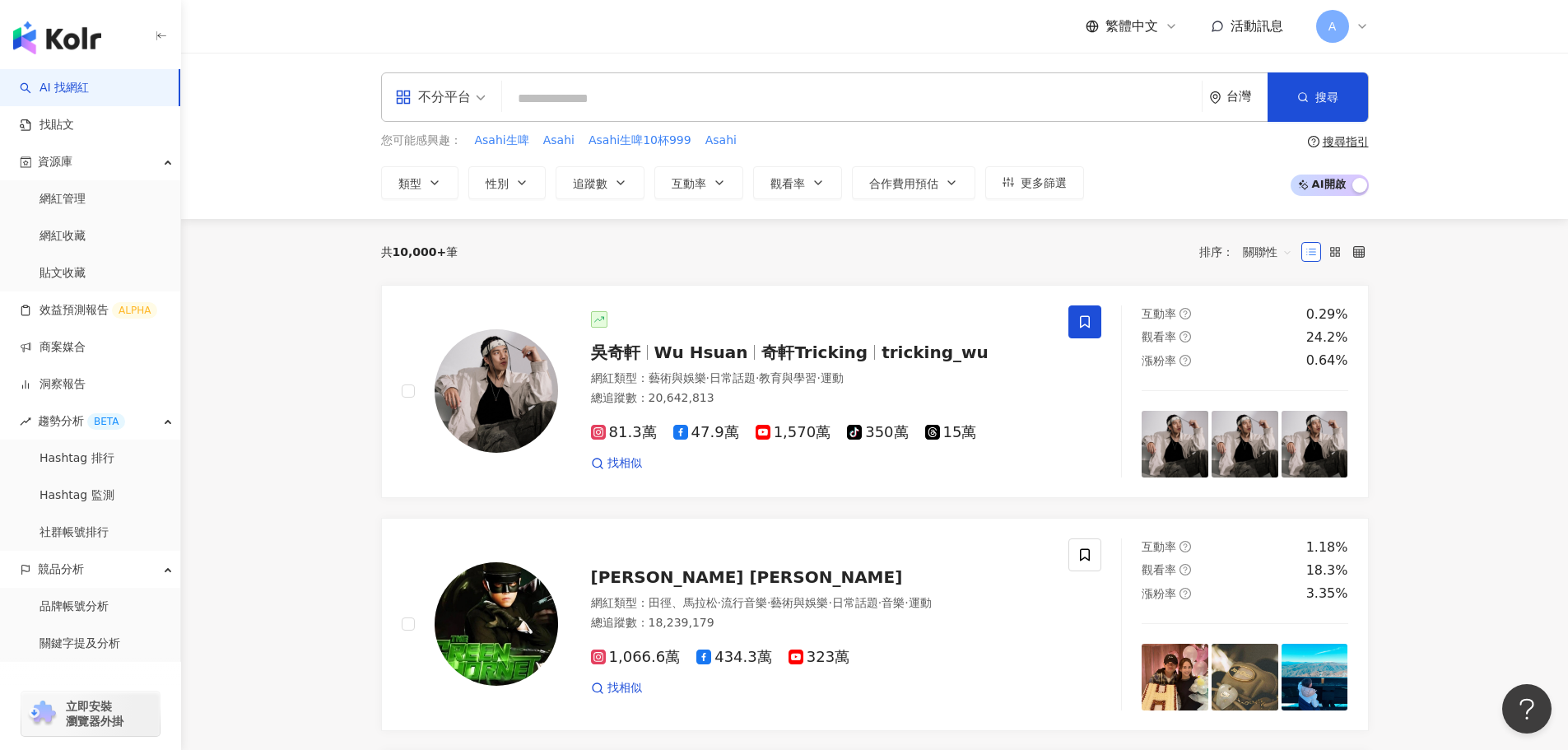
click at [691, 103] on input "search" at bounding box center [852, 99] width 686 height 31
click at [1254, 23] on span "活動訊息" at bounding box center [1257, 25] width 53 height 15
click at [1357, 25] on icon at bounding box center [1362, 26] width 14 height 14
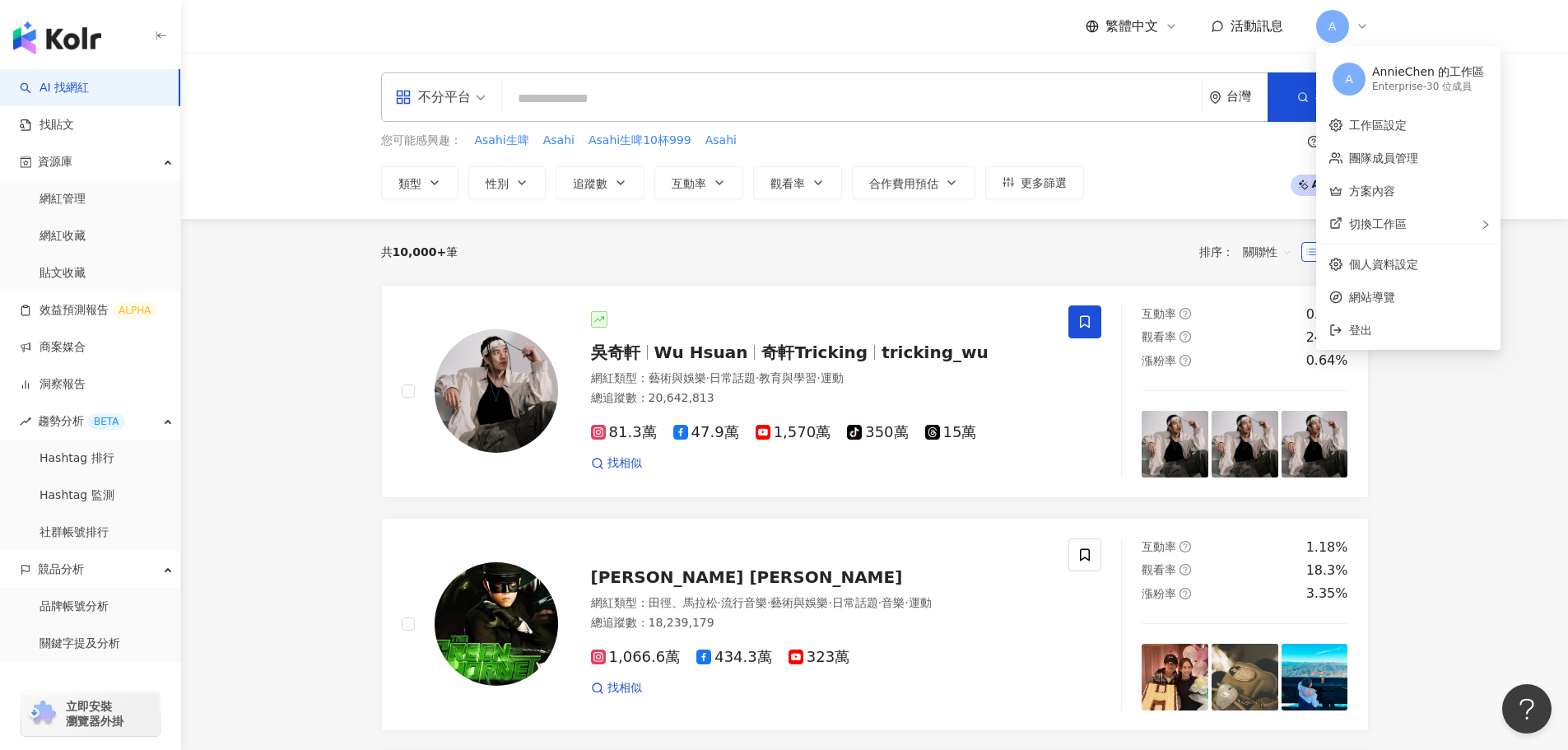
click at [1159, 25] on div "繁體中文" at bounding box center [1132, 26] width 93 height 18
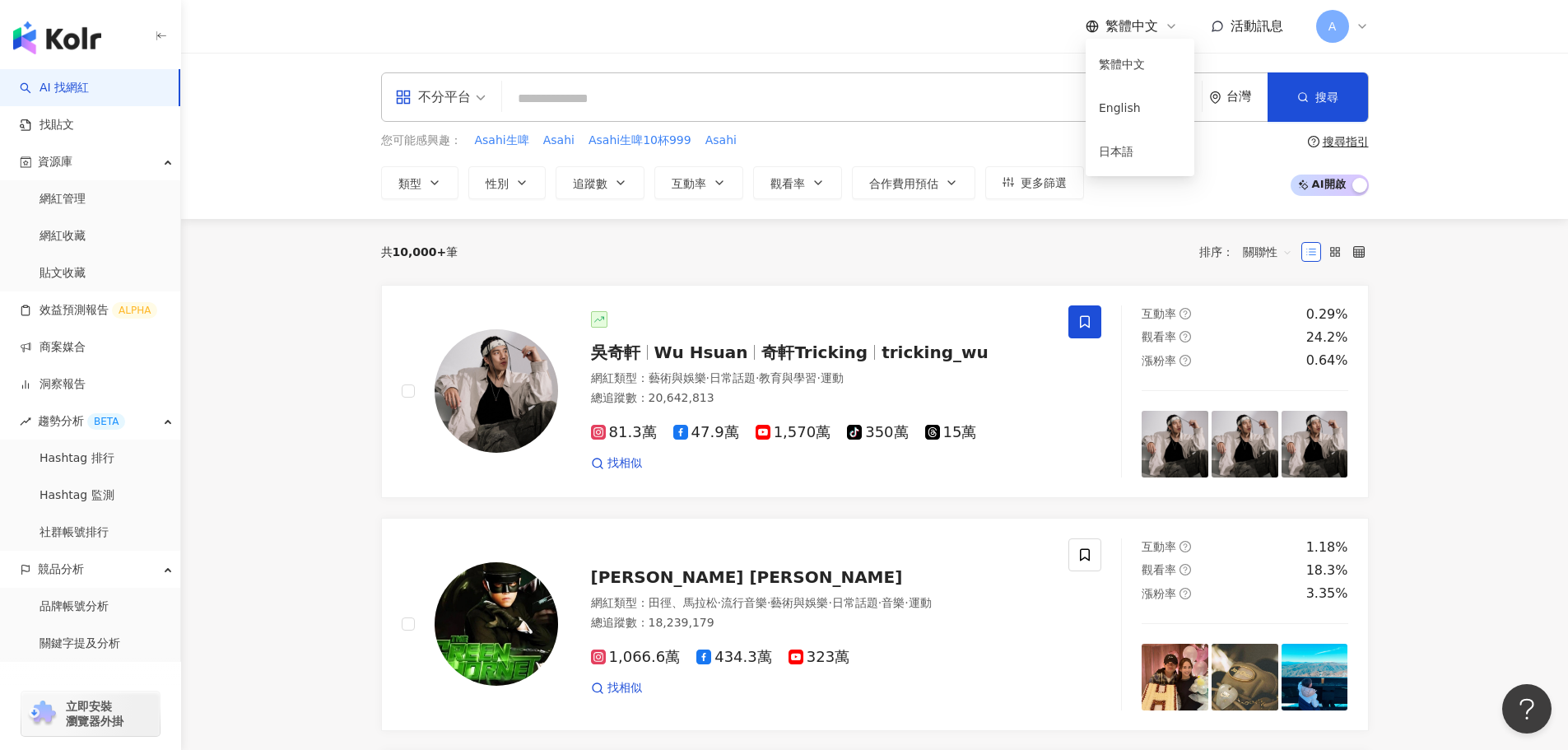
click at [341, 163] on div "不分平台 台灣 搜尋 您可能感興趣： Asahi生啤 Asahi Asahi生啤10杯999 Asahi 類型 性別 追蹤數 互動率 觀看率 合作費用預估 更…" at bounding box center [874, 135] width 1387 height 166
